Goal: Task Accomplishment & Management: Complete application form

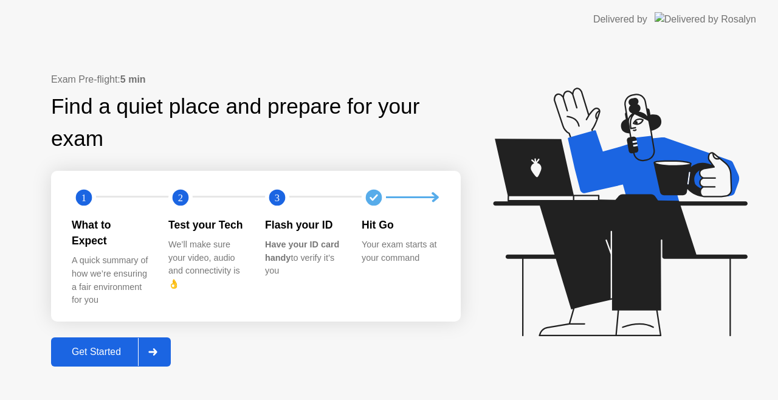
click at [158, 338] on div at bounding box center [152, 352] width 29 height 28
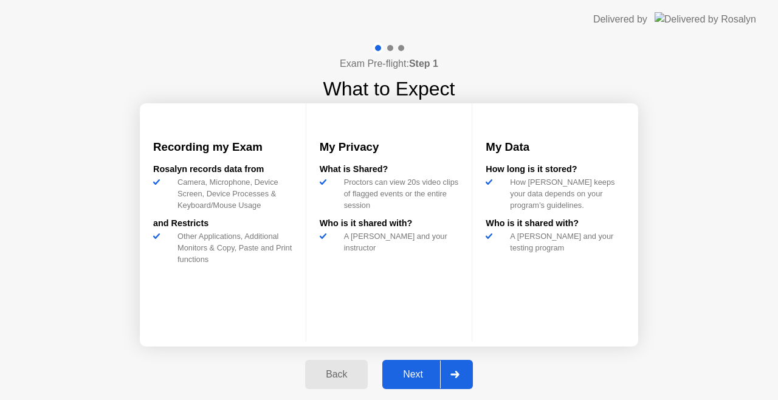
click at [458, 378] on icon at bounding box center [455, 374] width 9 height 7
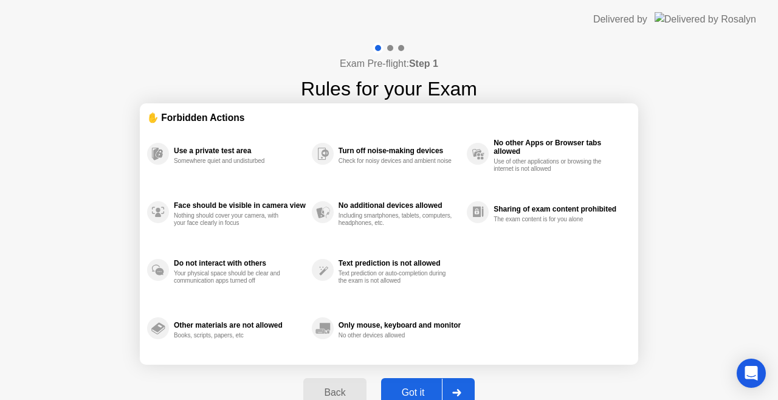
click at [458, 388] on div at bounding box center [456, 393] width 29 height 28
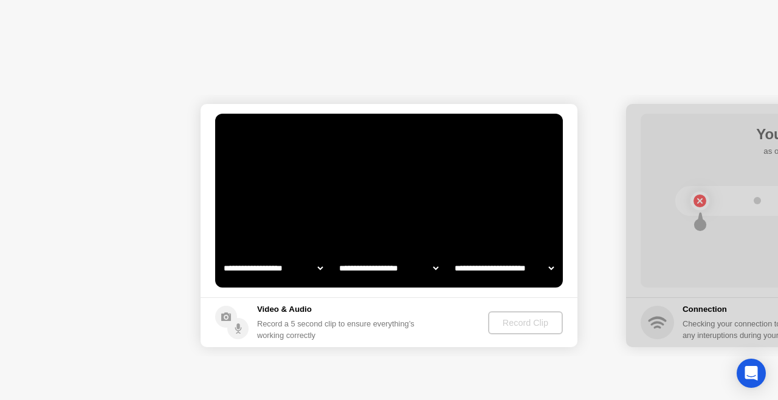
select select "**********"
select select "*******"
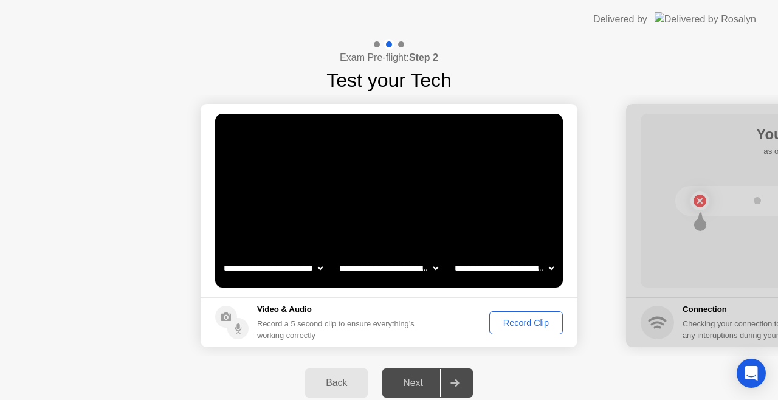
click at [519, 331] on button "Record Clip" at bounding box center [527, 322] width 74 height 23
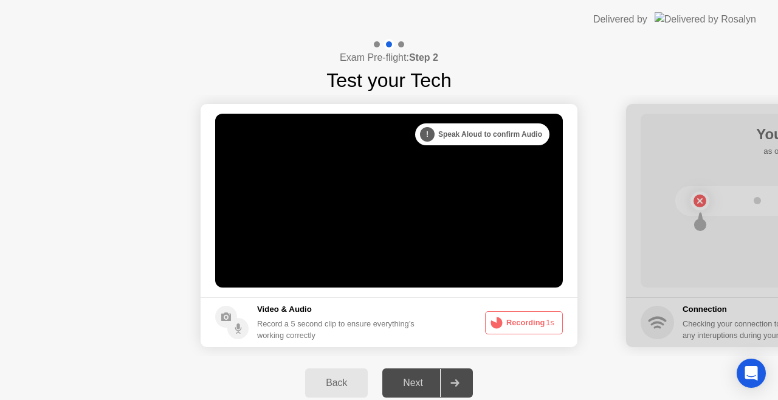
click at [519, 330] on button "Recording 1s" at bounding box center [524, 322] width 78 height 23
click at [508, 314] on button "Recording 0s" at bounding box center [524, 322] width 78 height 23
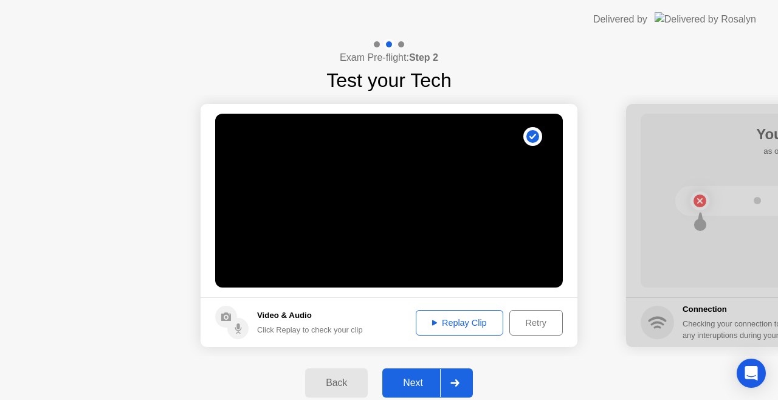
click at [458, 324] on div "Replay Clip" at bounding box center [459, 323] width 79 height 10
click at [463, 375] on div at bounding box center [454, 383] width 29 height 28
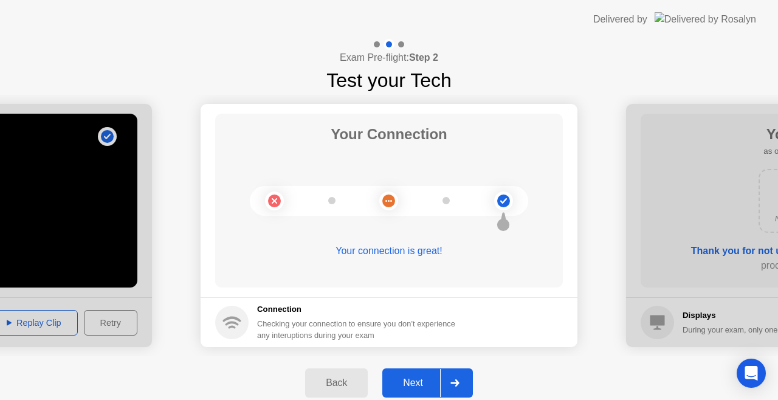
click at [463, 375] on div at bounding box center [454, 383] width 29 height 28
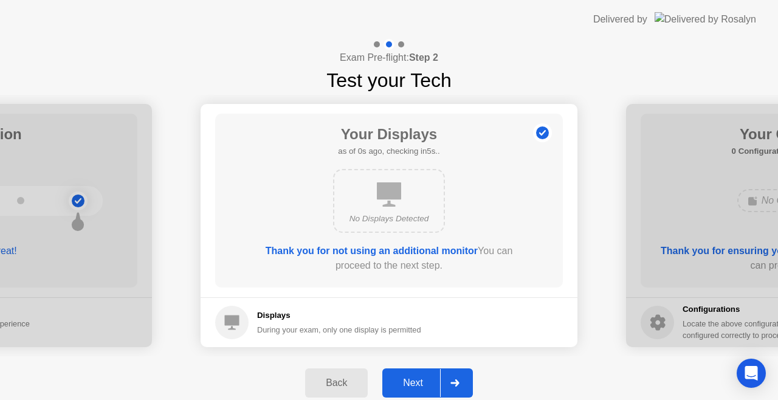
click at [463, 375] on div at bounding box center [454, 383] width 29 height 28
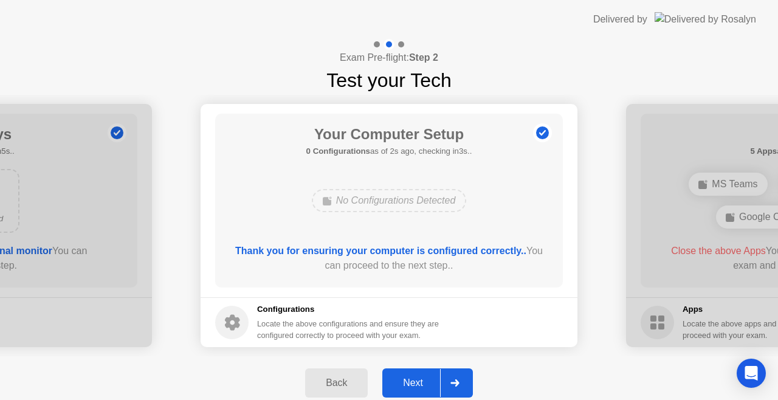
click at [463, 375] on div at bounding box center [454, 383] width 29 height 28
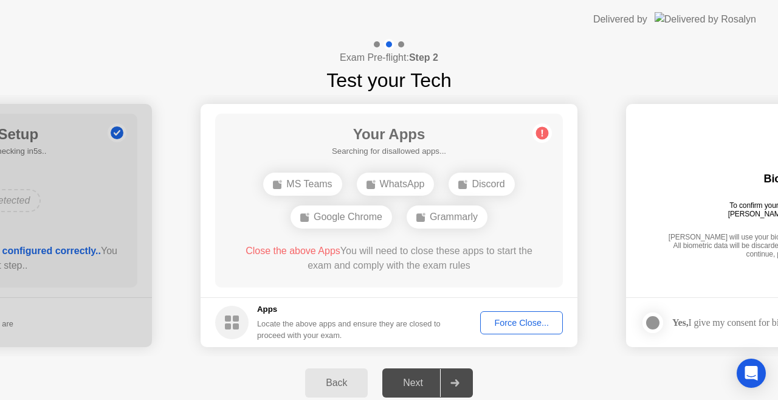
click at [508, 323] on div "Force Close..." at bounding box center [522, 323] width 74 height 10
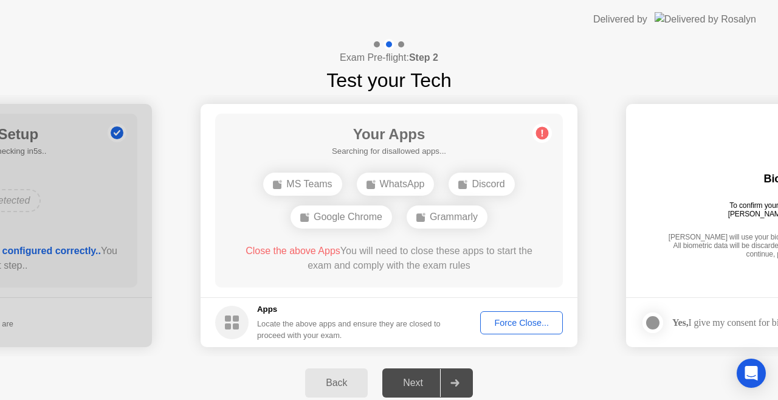
click at [500, 321] on div "Force Close..." at bounding box center [522, 323] width 74 height 10
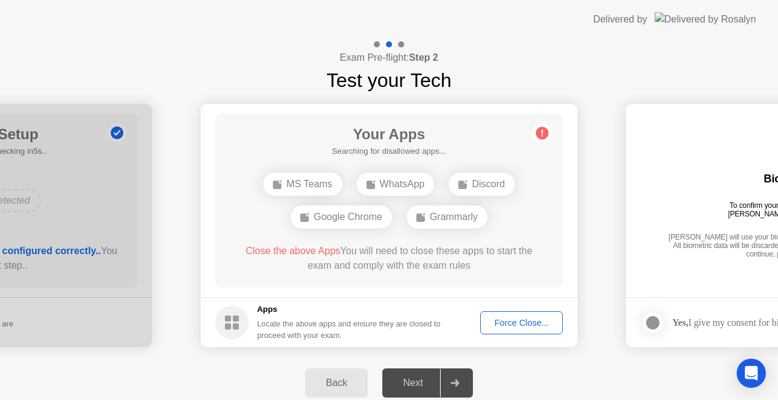
click at [451, 376] on div at bounding box center [454, 383] width 29 height 28
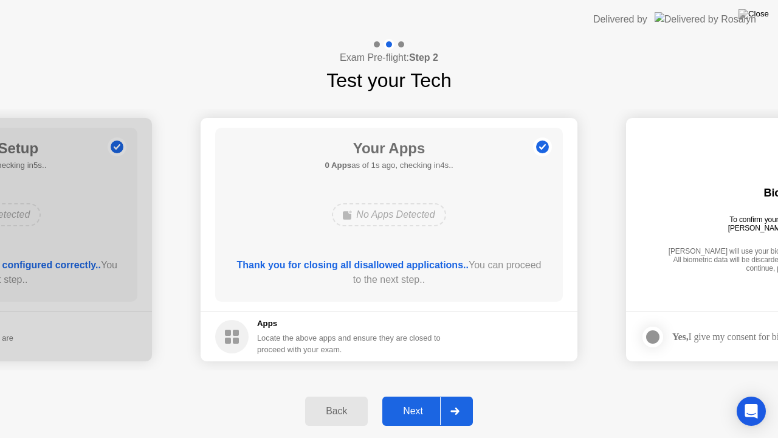
click at [463, 400] on div at bounding box center [454, 411] width 29 height 28
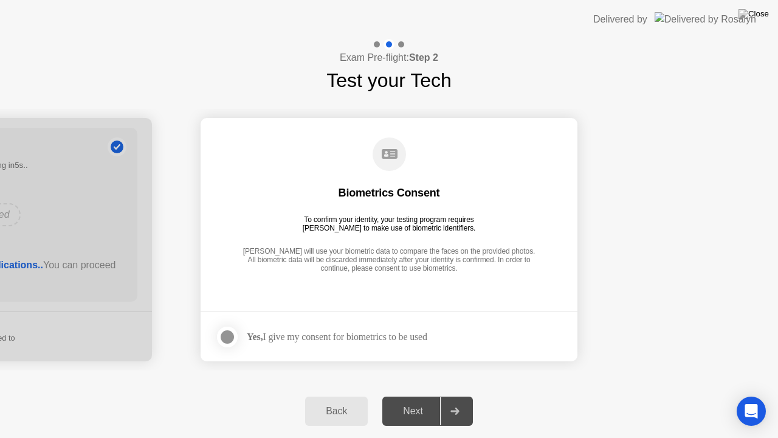
click at [234, 336] on div at bounding box center [227, 337] width 15 height 15
click at [459, 400] on div at bounding box center [454, 411] width 29 height 28
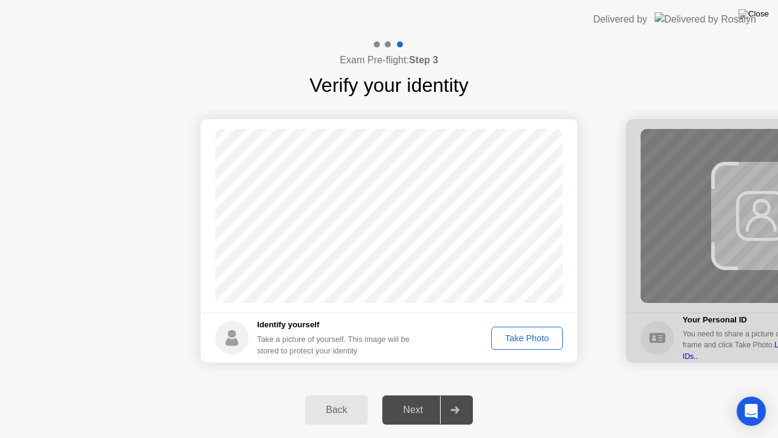
click at [525, 339] on div "Take Photo" at bounding box center [527, 338] width 63 height 10
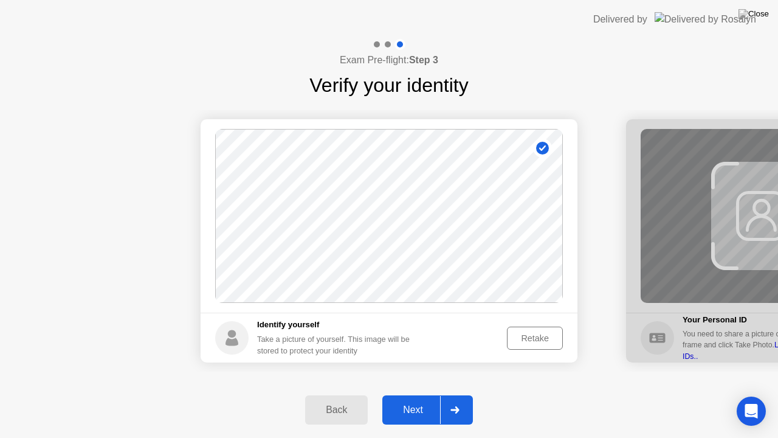
click at [455, 400] on div at bounding box center [454, 410] width 29 height 28
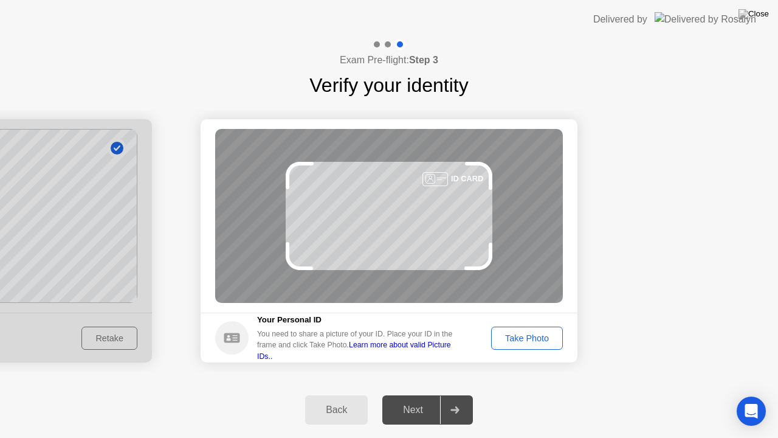
click at [526, 341] on div "Take Photo" at bounding box center [527, 338] width 63 height 10
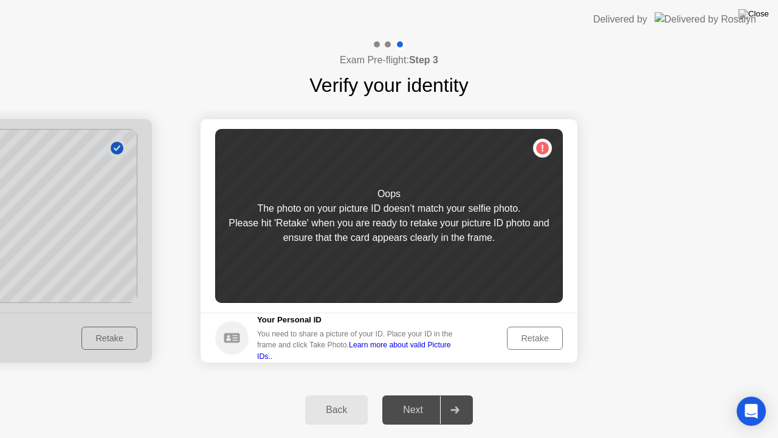
click at [526, 341] on div "Retake" at bounding box center [534, 338] width 47 height 10
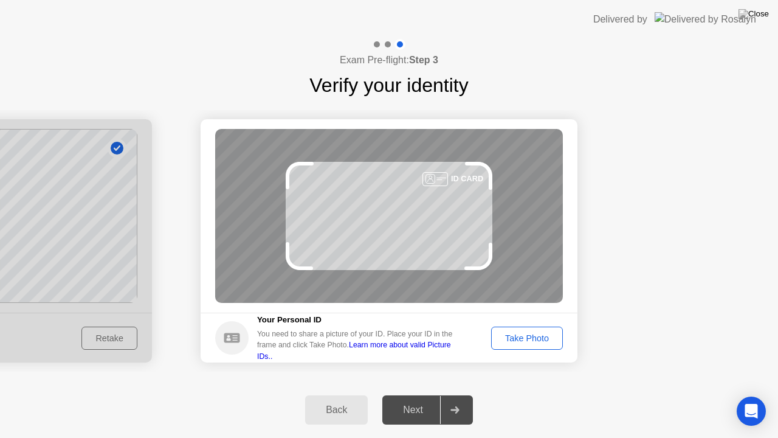
click at [339, 400] on div "Back" at bounding box center [336, 409] width 55 height 11
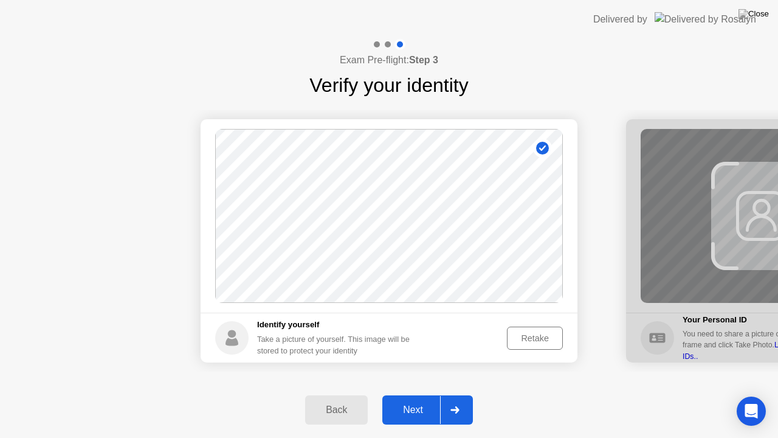
click at [528, 338] on div "Retake" at bounding box center [534, 338] width 47 height 10
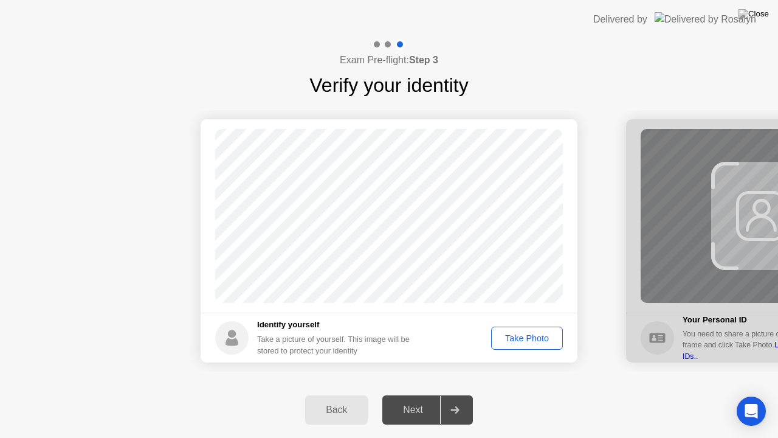
click at [528, 335] on div "Take Photo" at bounding box center [527, 338] width 63 height 10
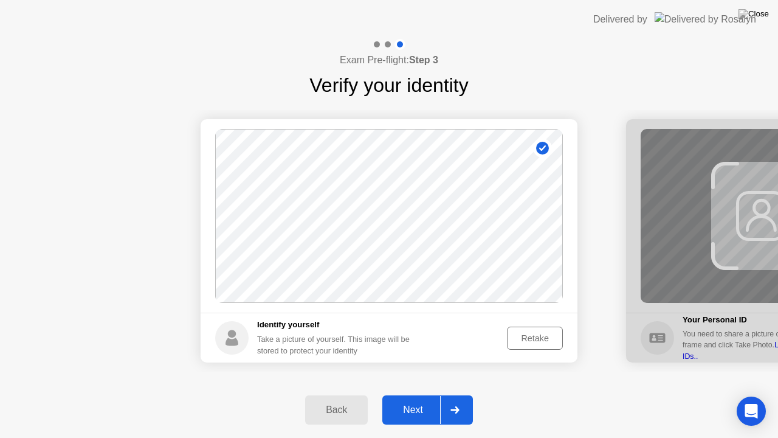
click at [453, 400] on div at bounding box center [454, 410] width 29 height 28
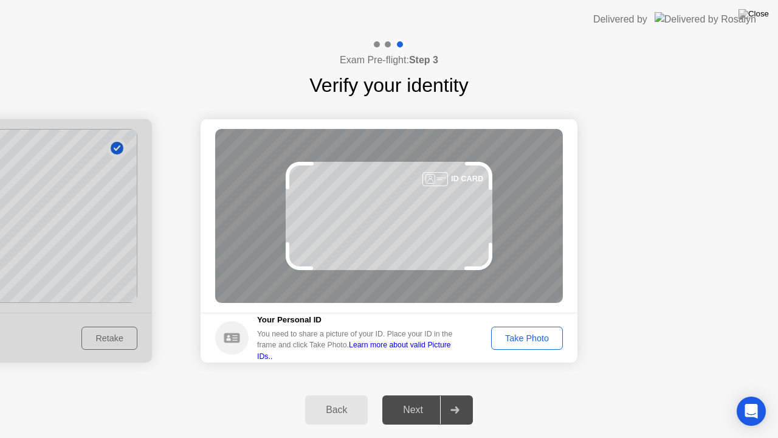
click at [546, 336] on div "Take Photo" at bounding box center [527, 338] width 63 height 10
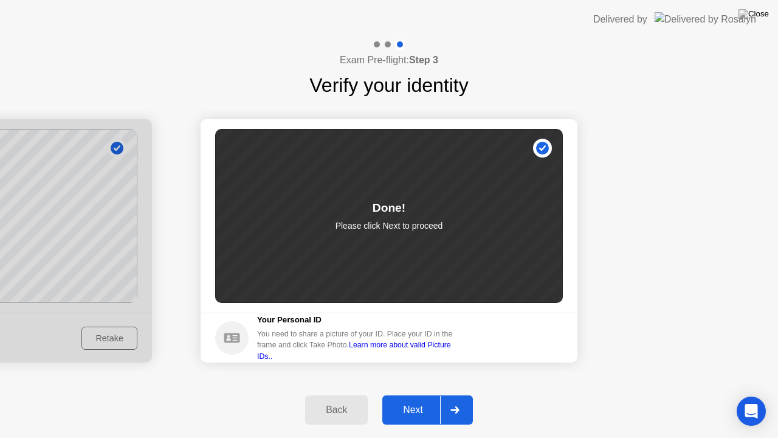
click at [459, 400] on icon at bounding box center [455, 409] width 9 height 7
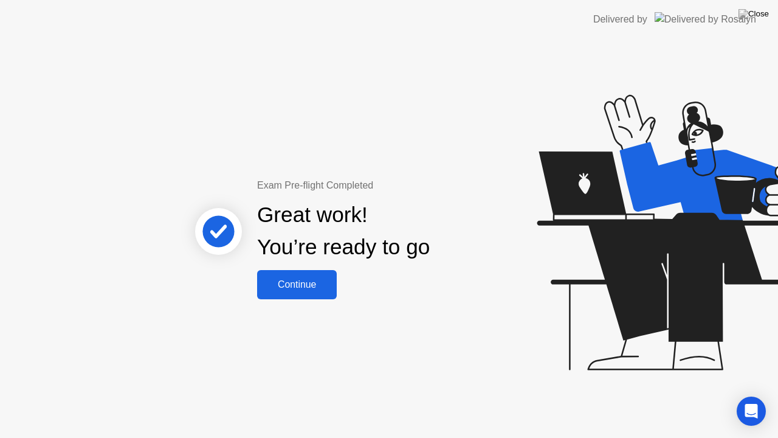
click at [314, 282] on div "Continue" at bounding box center [297, 284] width 72 height 11
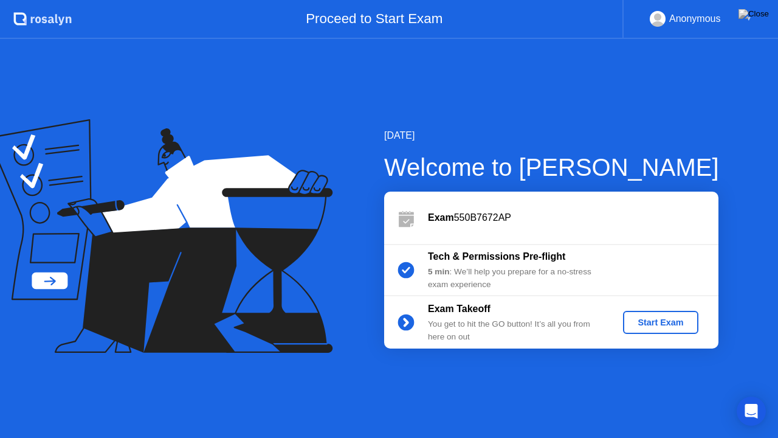
click at [659, 320] on div "Start Exam" at bounding box center [660, 322] width 65 height 10
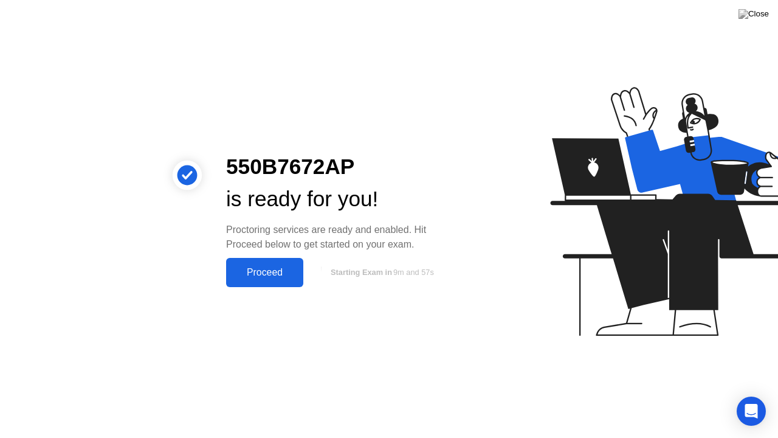
click at [296, 269] on div "Proceed" at bounding box center [265, 272] width 70 height 11
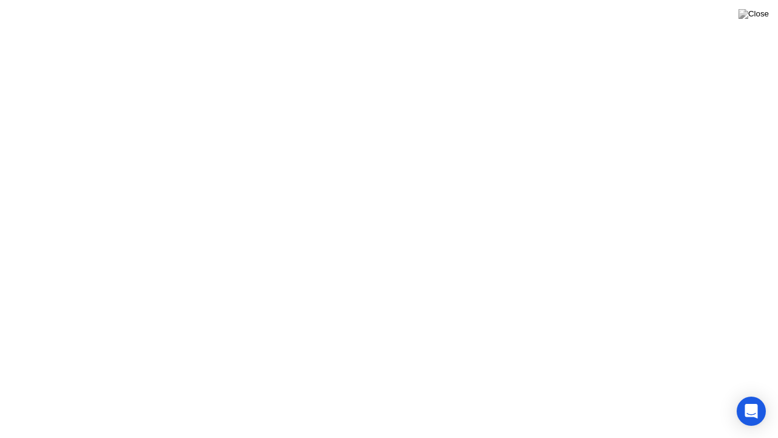
click div "Got it!"
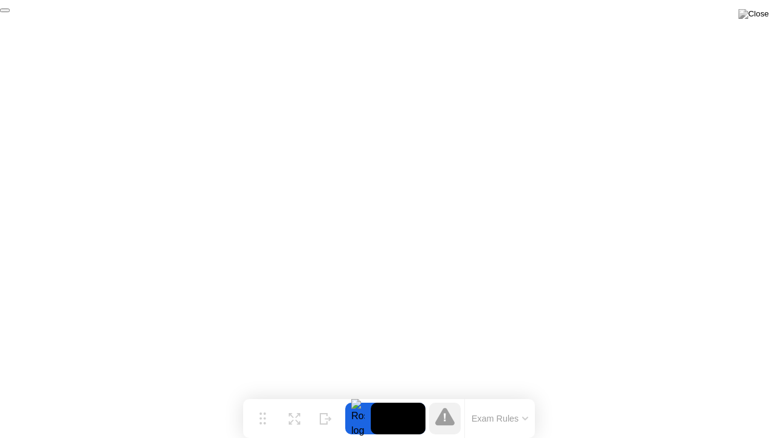
click div "End Proctoring Session"
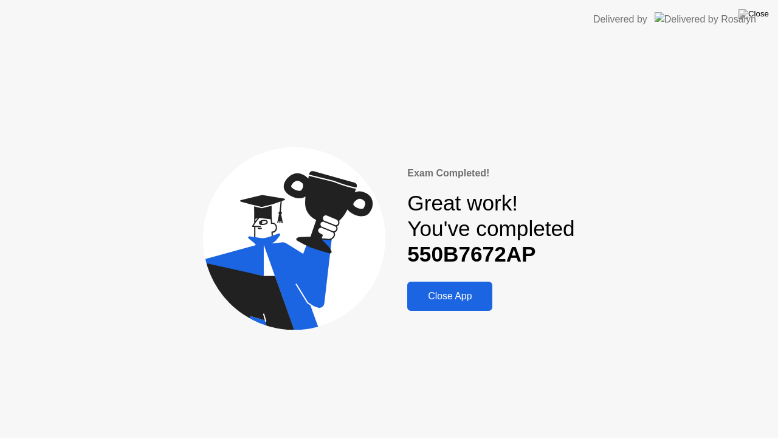
click at [457, 291] on div "Close App" at bounding box center [450, 296] width 78 height 11
